Goal: Navigation & Orientation: Find specific page/section

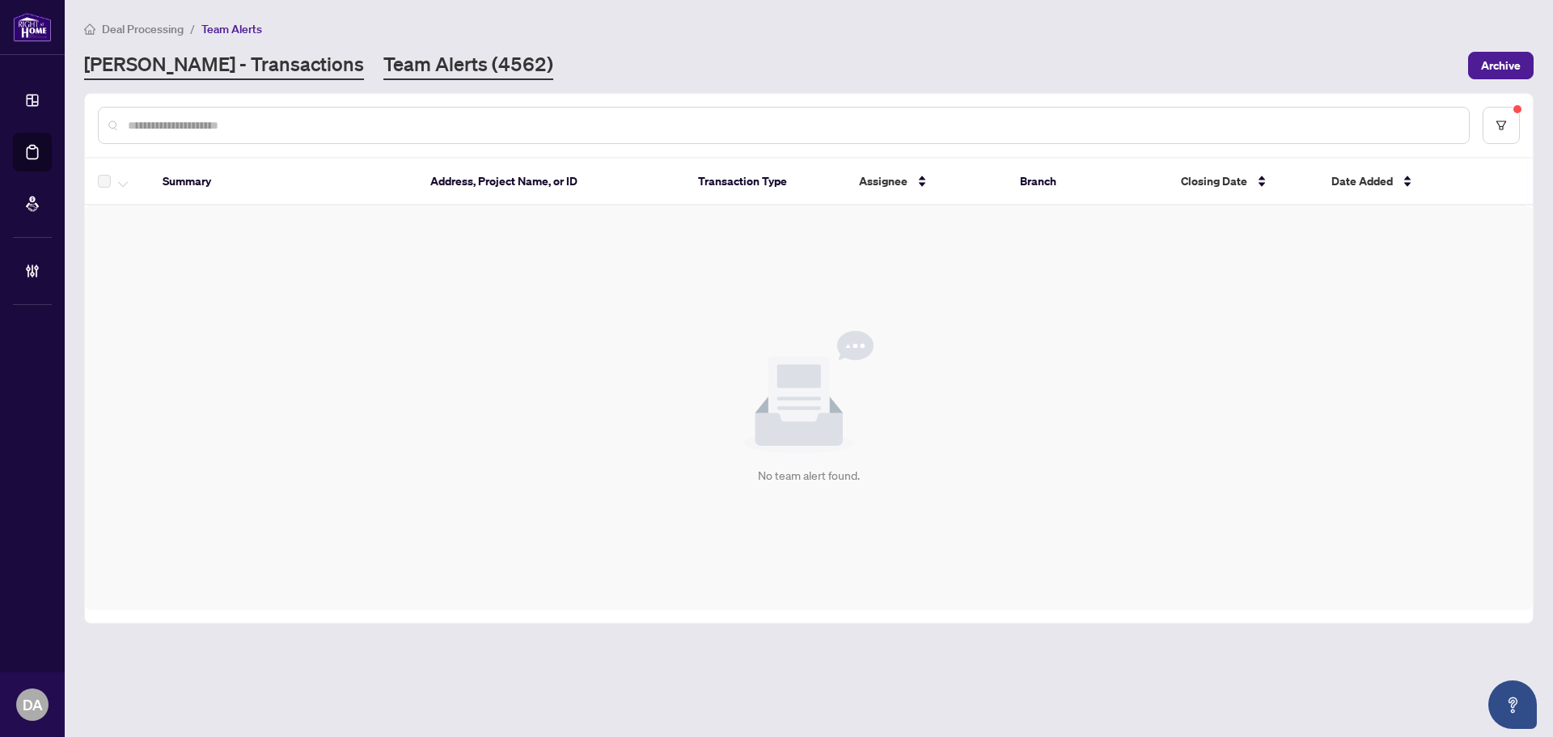
click at [214, 62] on link "[PERSON_NAME] - Transactions" at bounding box center [224, 65] width 280 height 29
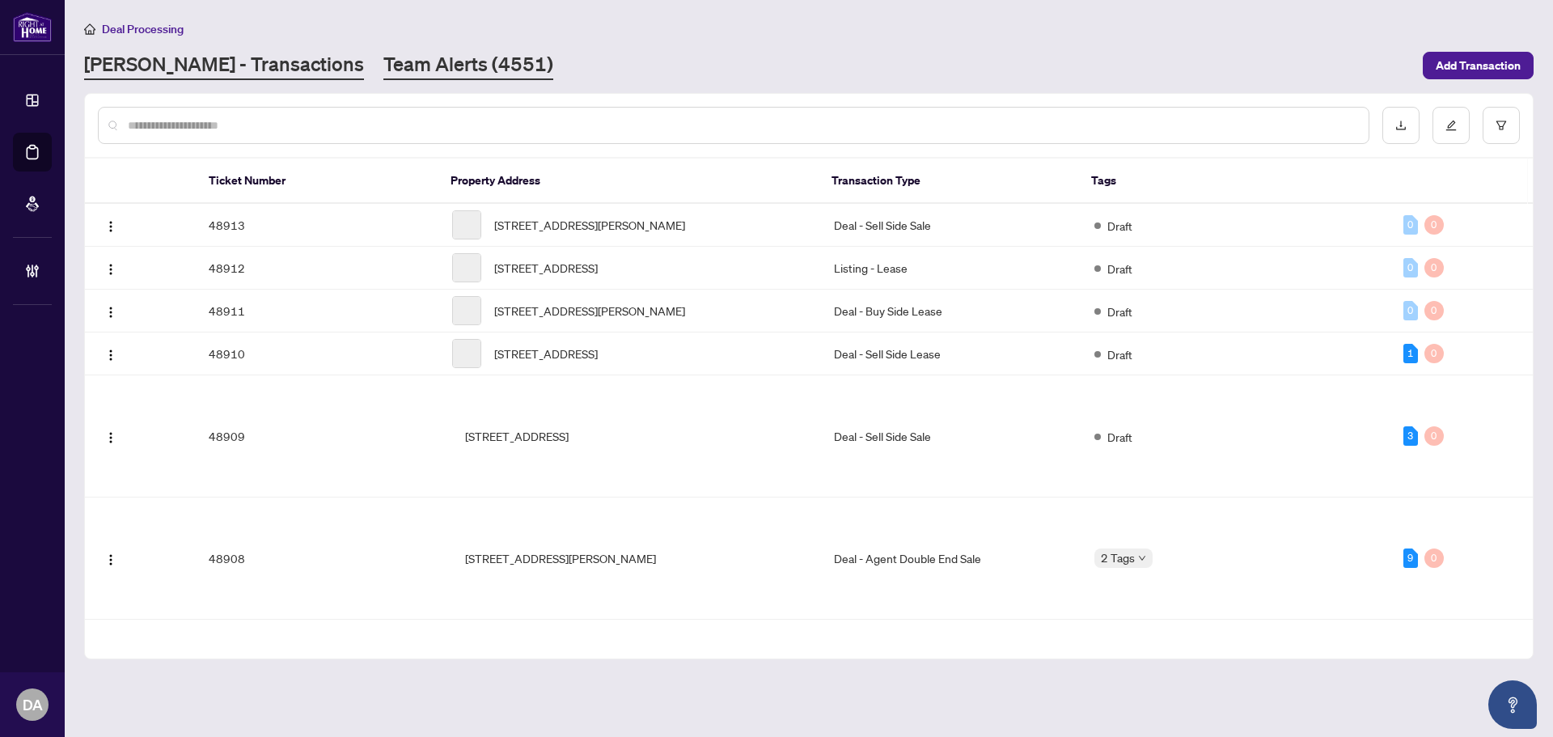
click at [383, 57] on link "Team Alerts (4551)" at bounding box center [468, 65] width 170 height 29
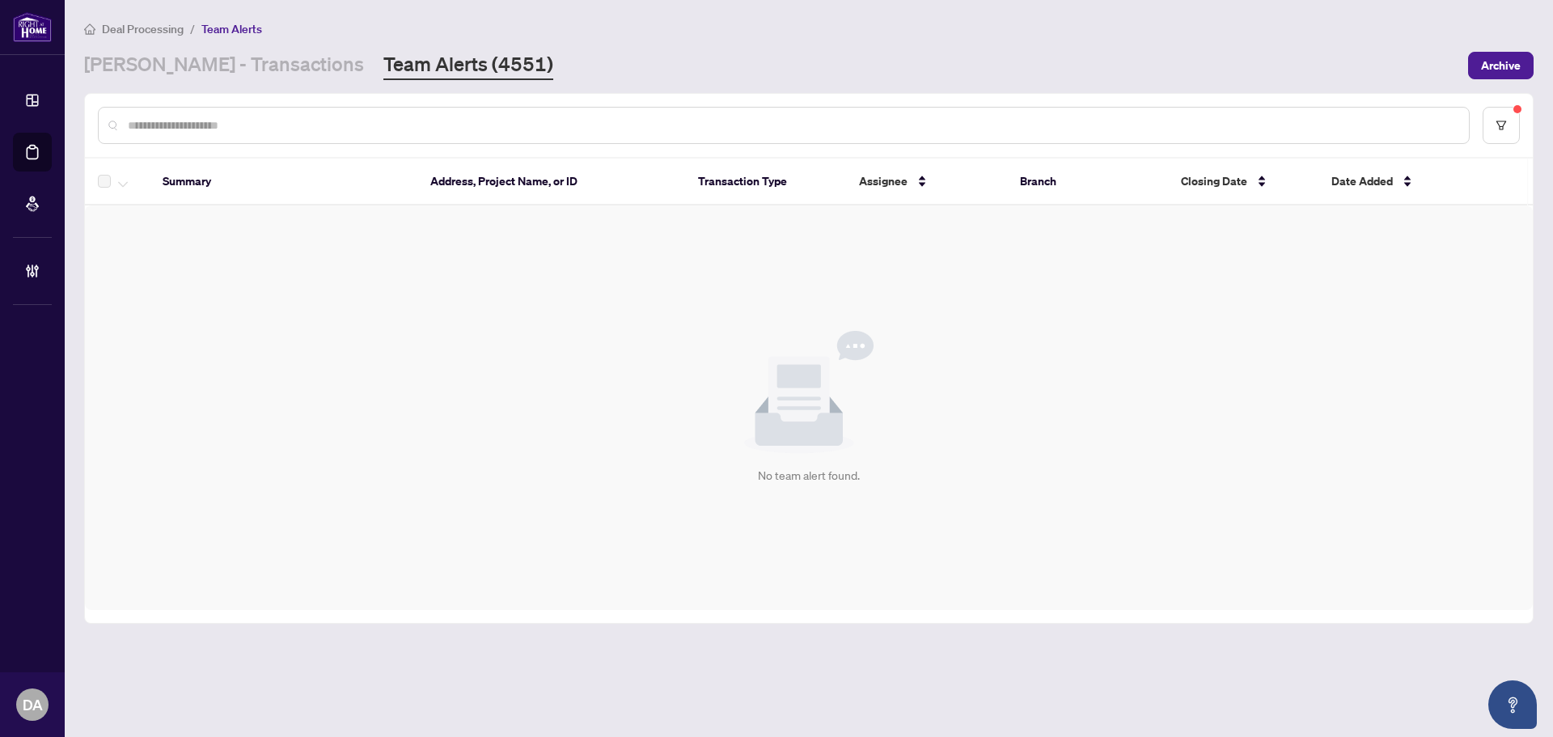
click at [383, 61] on link "Team Alerts (4551)" at bounding box center [468, 65] width 170 height 29
click at [214, 62] on link "[PERSON_NAME] - Transactions" at bounding box center [224, 65] width 280 height 29
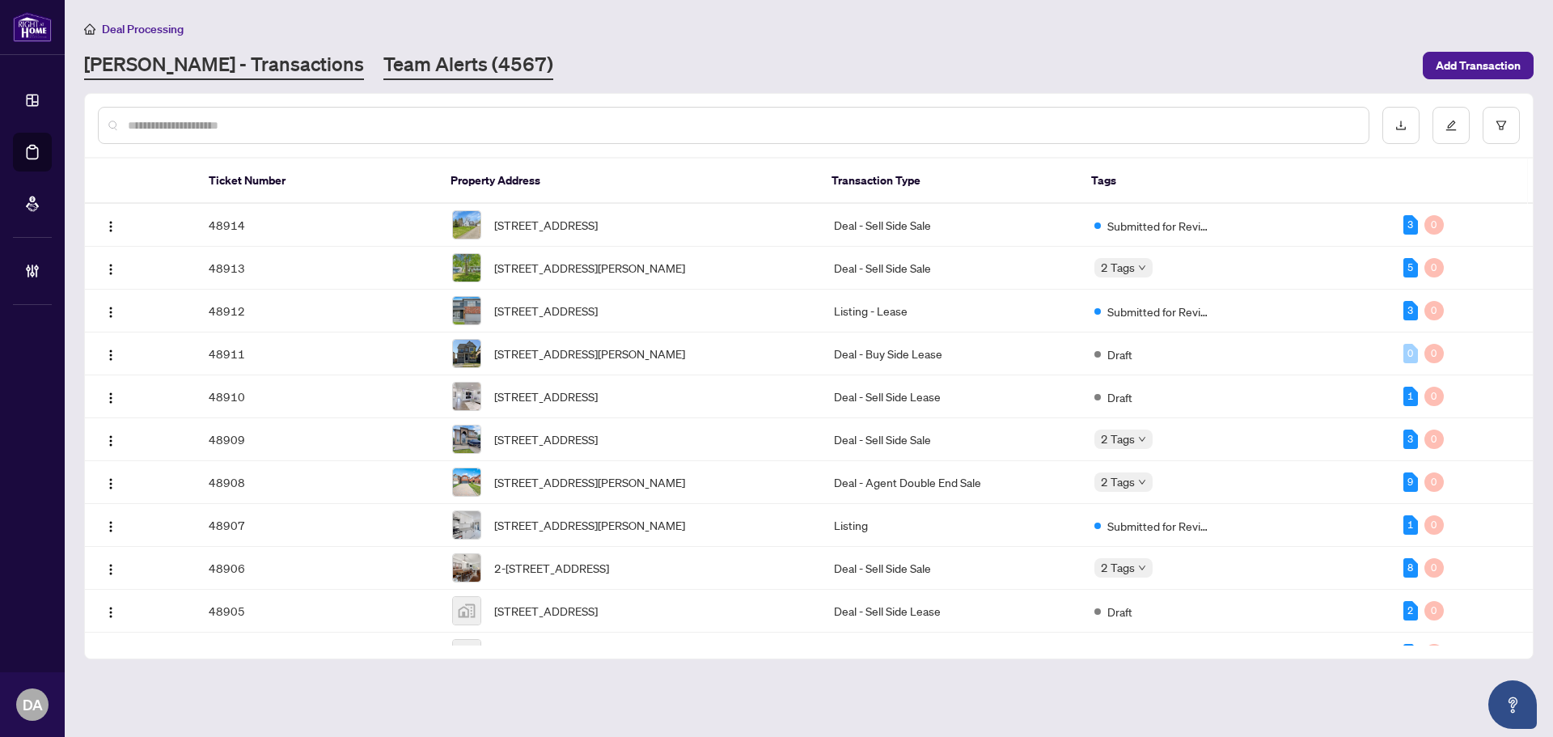
click at [383, 67] on link "Team Alerts (4567)" at bounding box center [468, 65] width 170 height 29
